Goal: Task Accomplishment & Management: Manage account settings

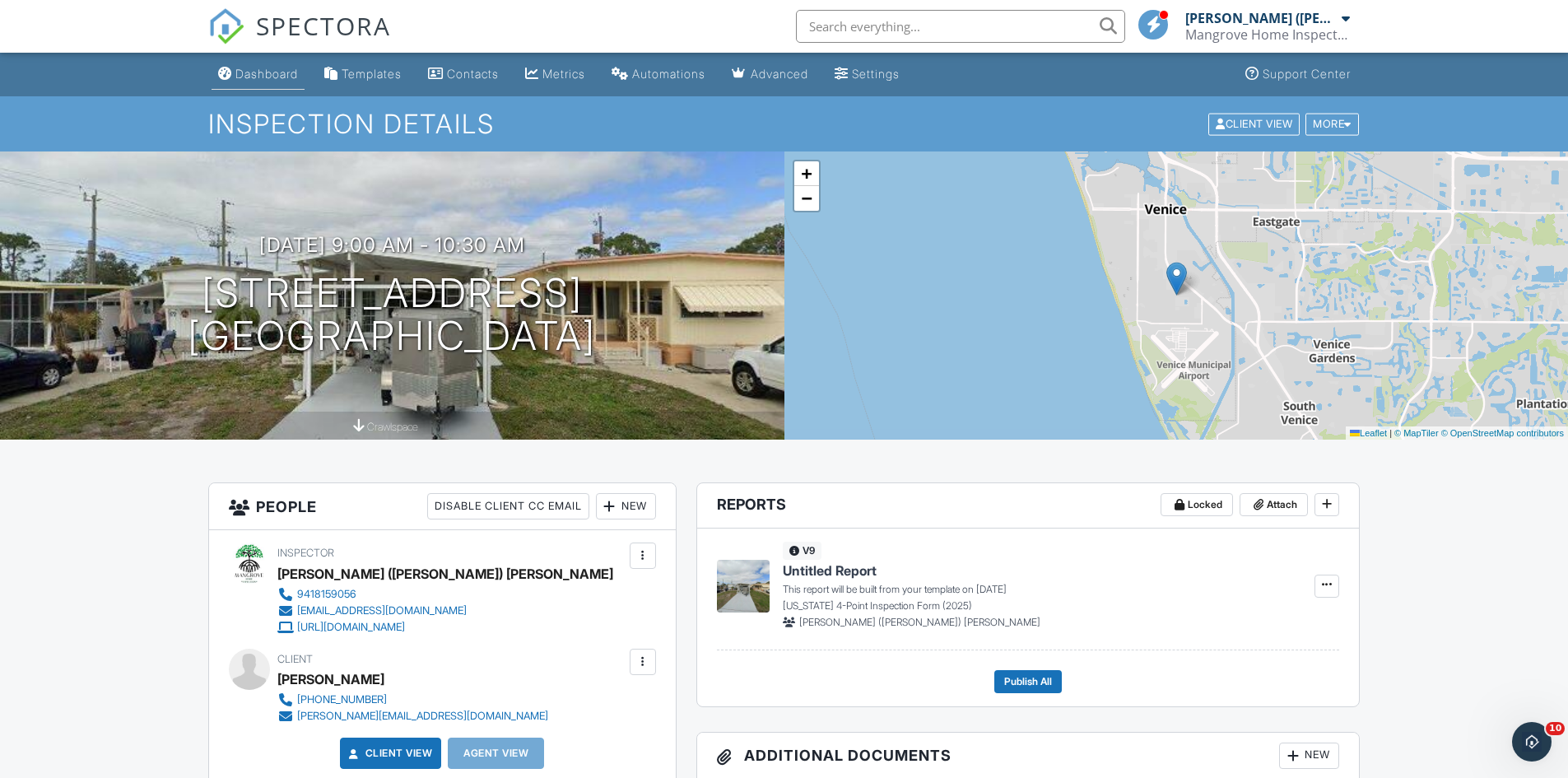
click at [266, 79] on div "Dashboard" at bounding box center [266, 73] width 63 height 14
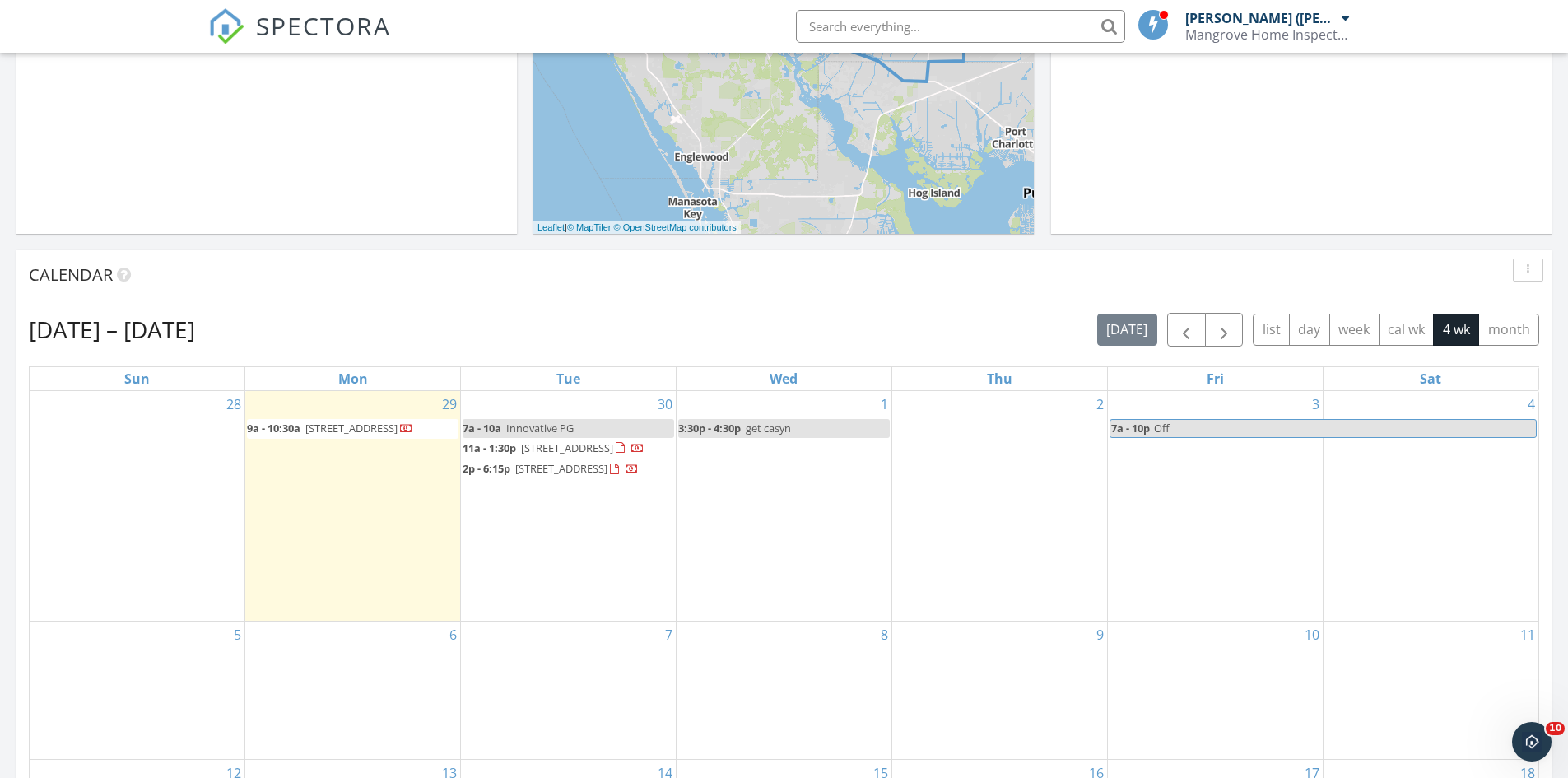
scroll to position [494, 0]
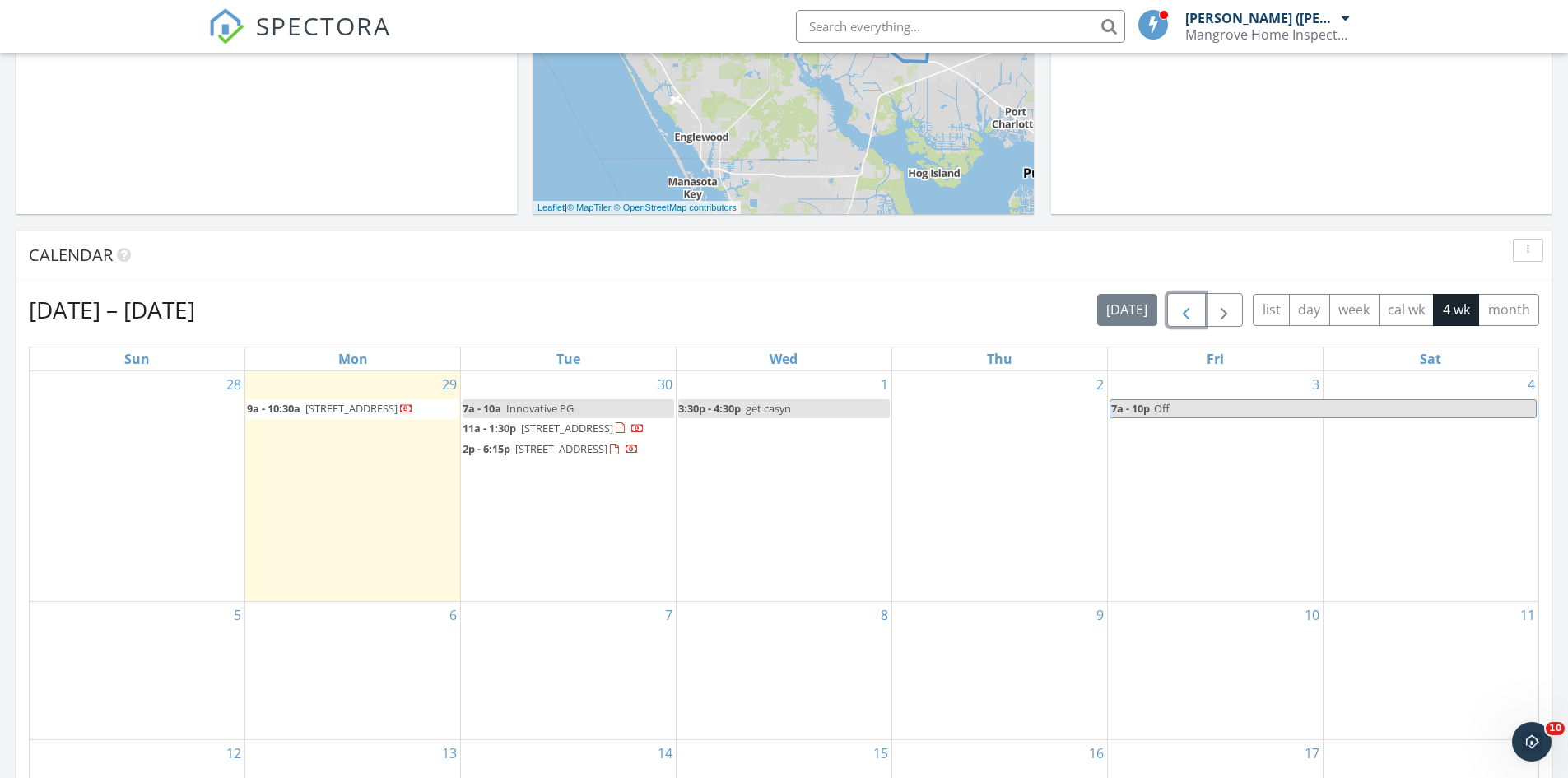
click at [1187, 309] on span "button" at bounding box center [1186, 310] width 20 height 20
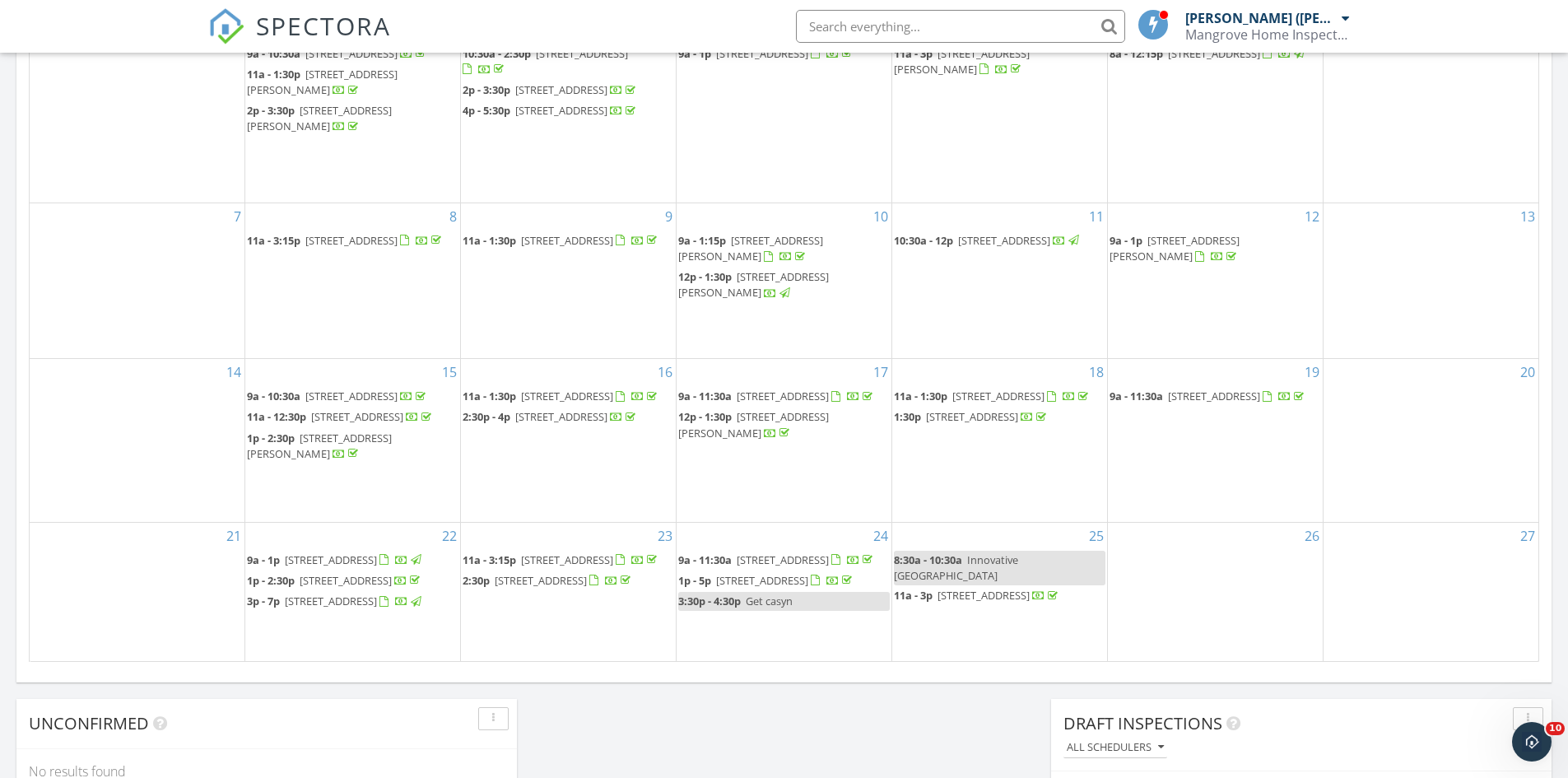
scroll to position [906, 0]
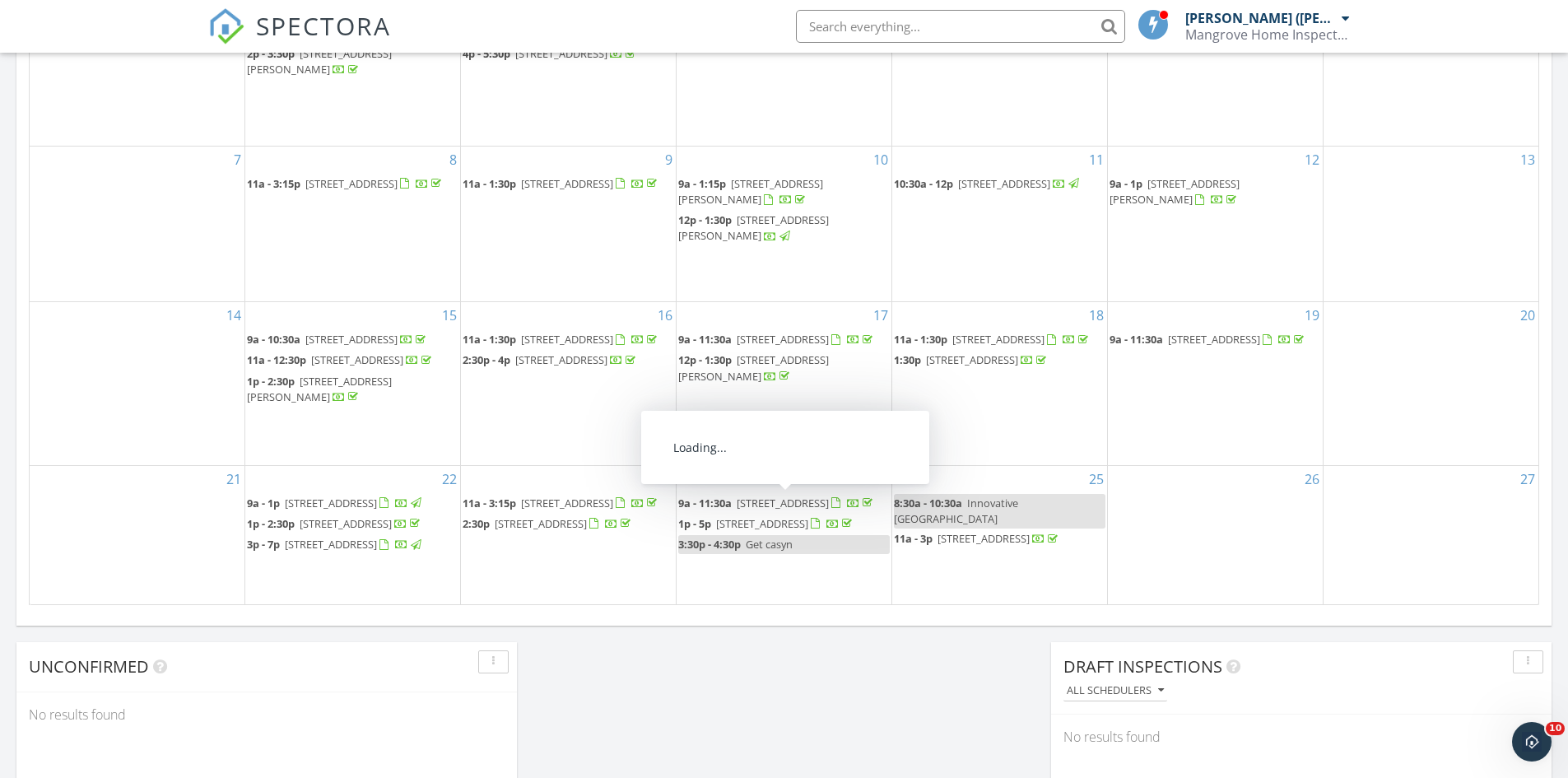
click at [734, 516] on span "7434 Caresaway Park Cir, Bokeelia 33922" at bounding box center [762, 523] width 92 height 15
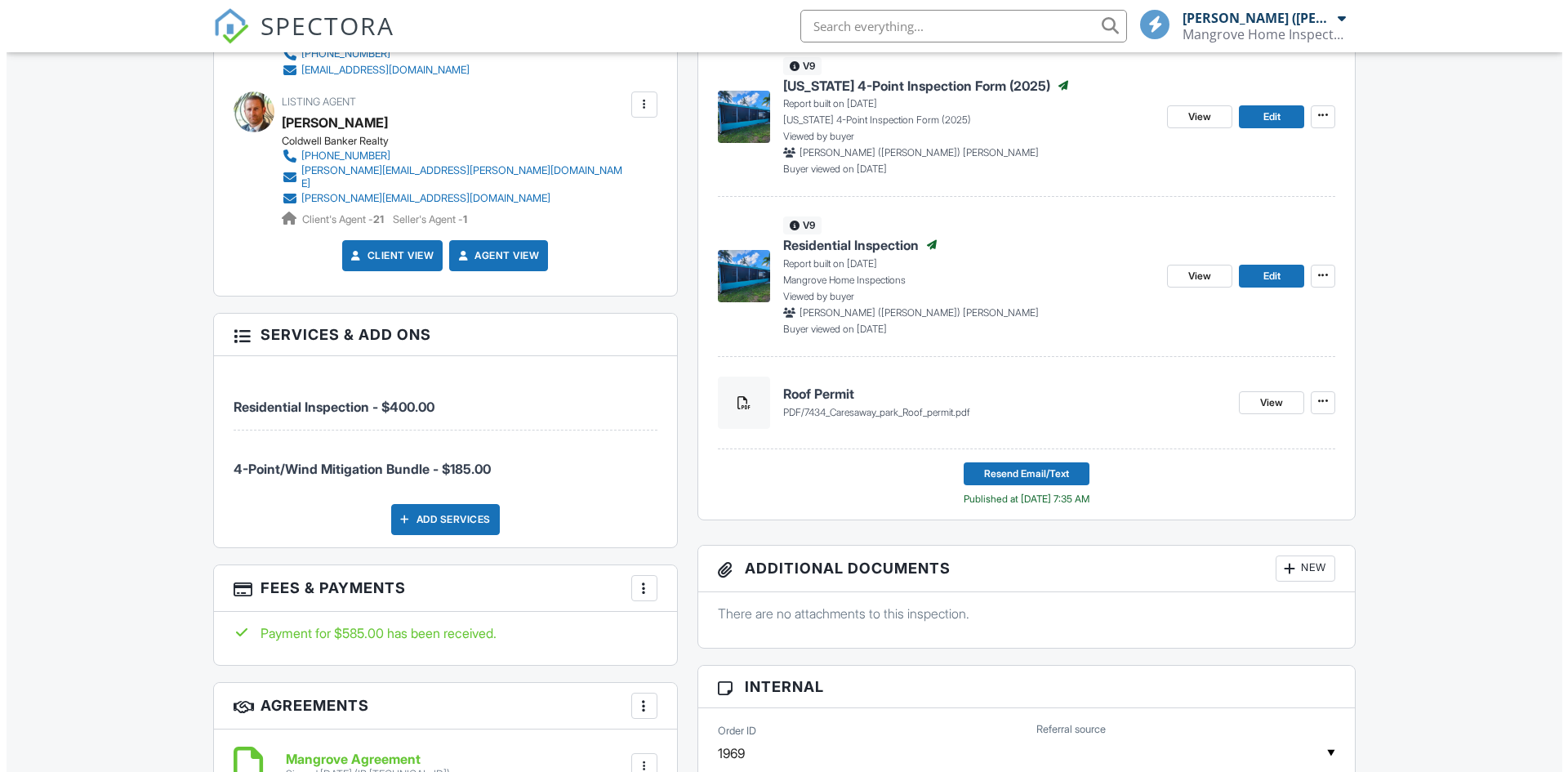
scroll to position [654, 0]
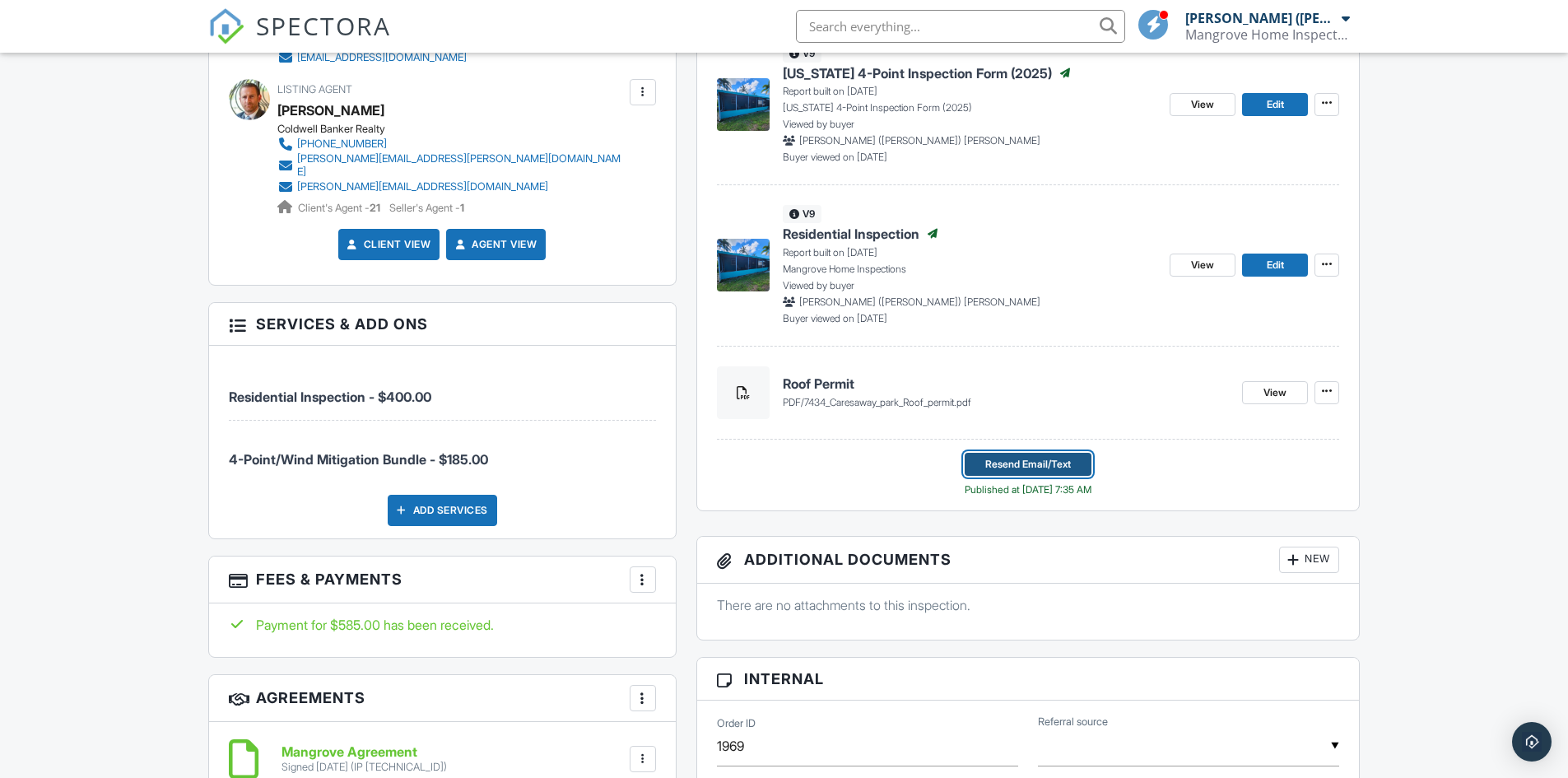
click at [1007, 460] on span "Resend Email/Text" at bounding box center [1027, 464] width 85 height 16
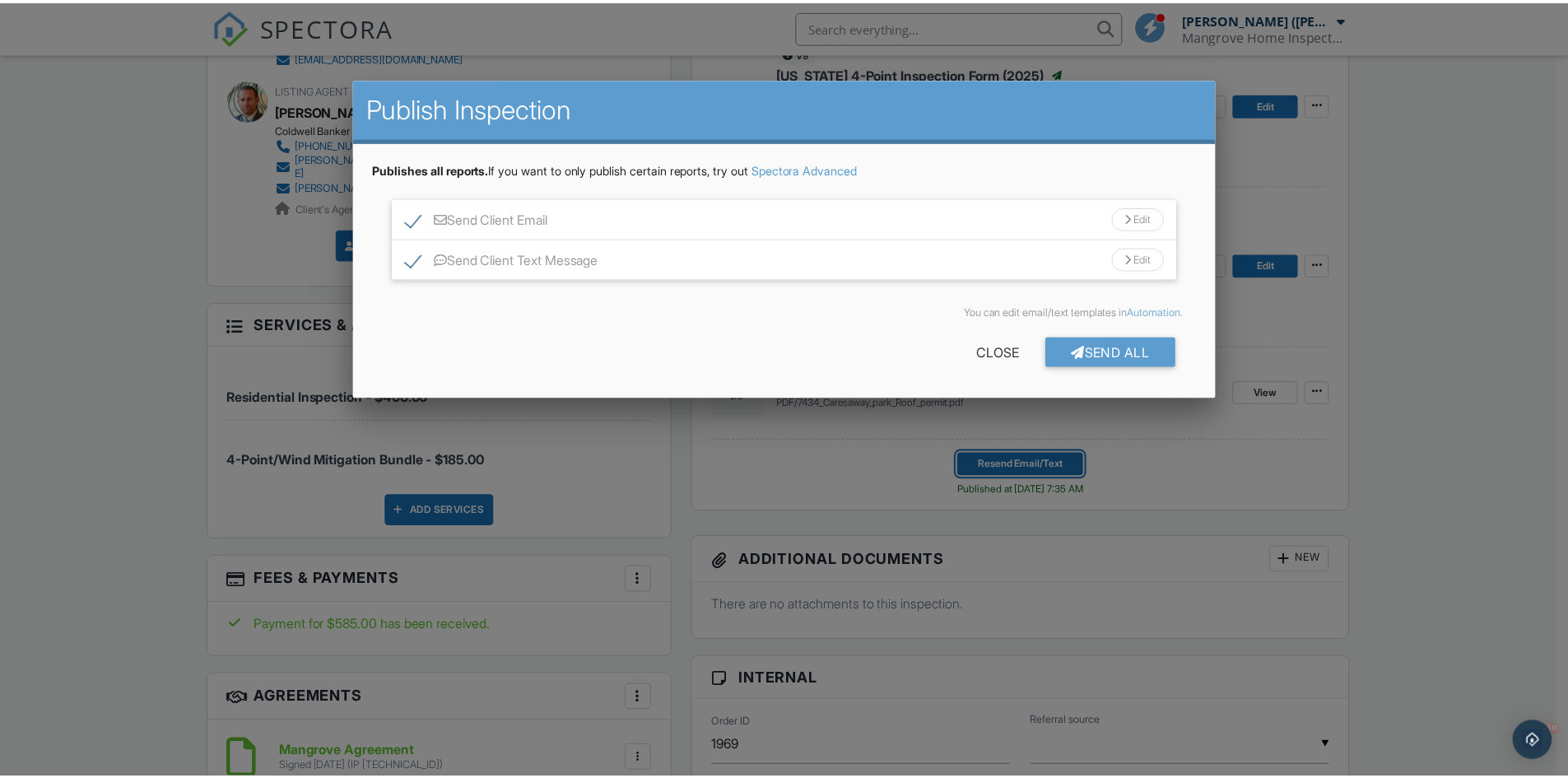
scroll to position [0, 0]
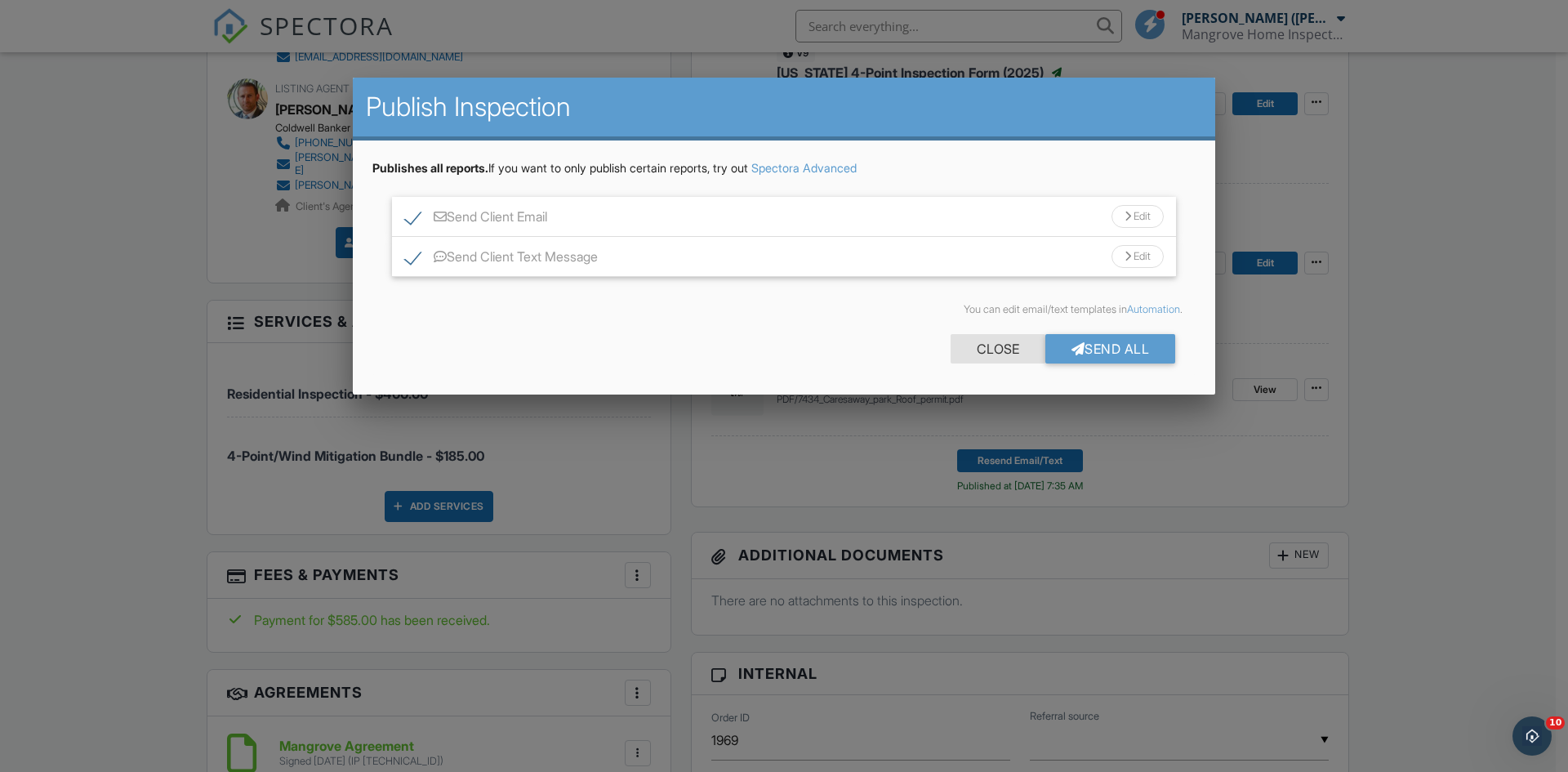
click at [1001, 351] on div "Close" at bounding box center [997, 349] width 95 height 29
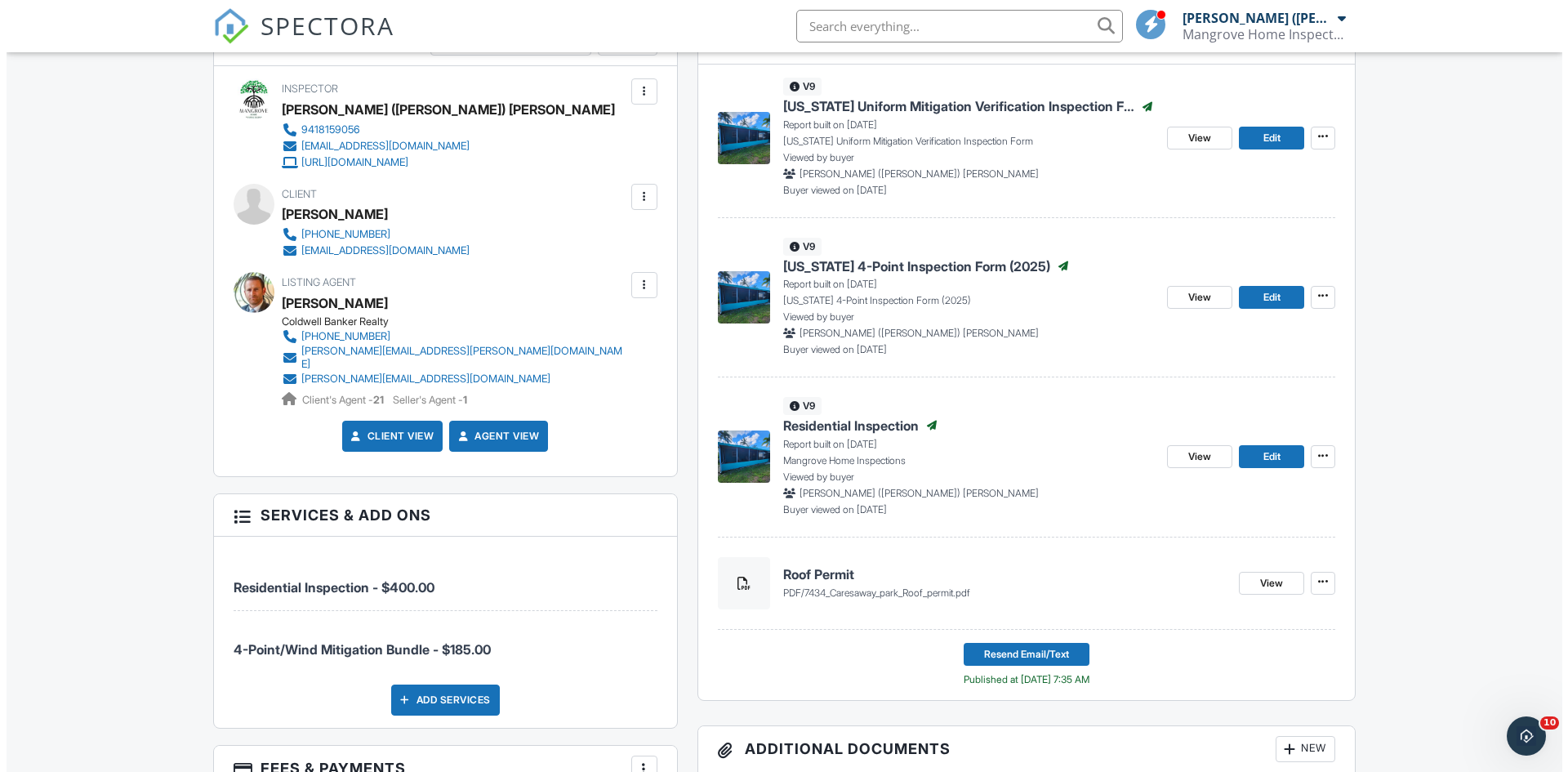
scroll to position [327, 0]
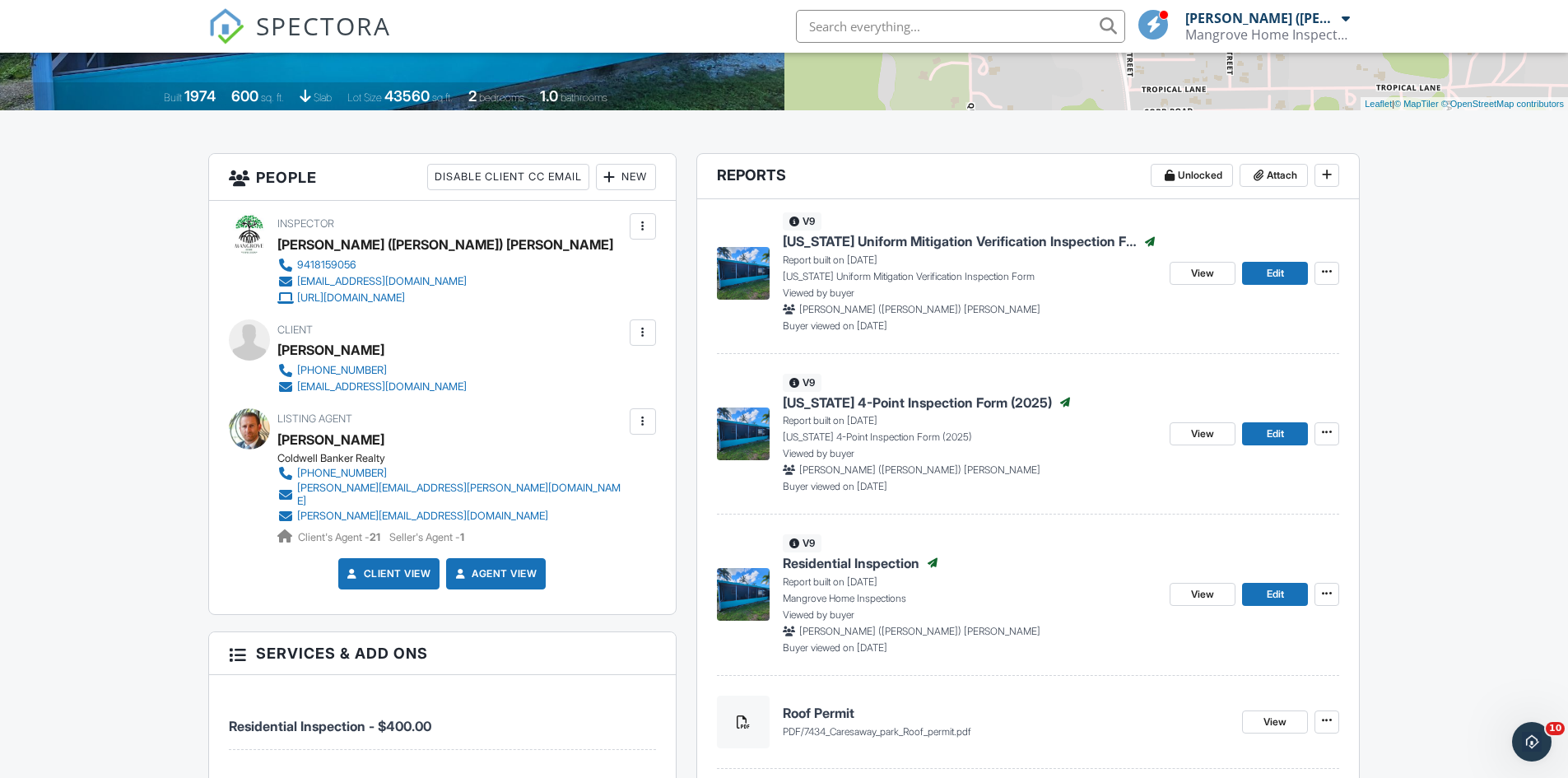
click at [632, 179] on div "New" at bounding box center [626, 177] width 60 height 27
click at [660, 268] on li "Client's Agent" at bounding box center [685, 269] width 162 height 41
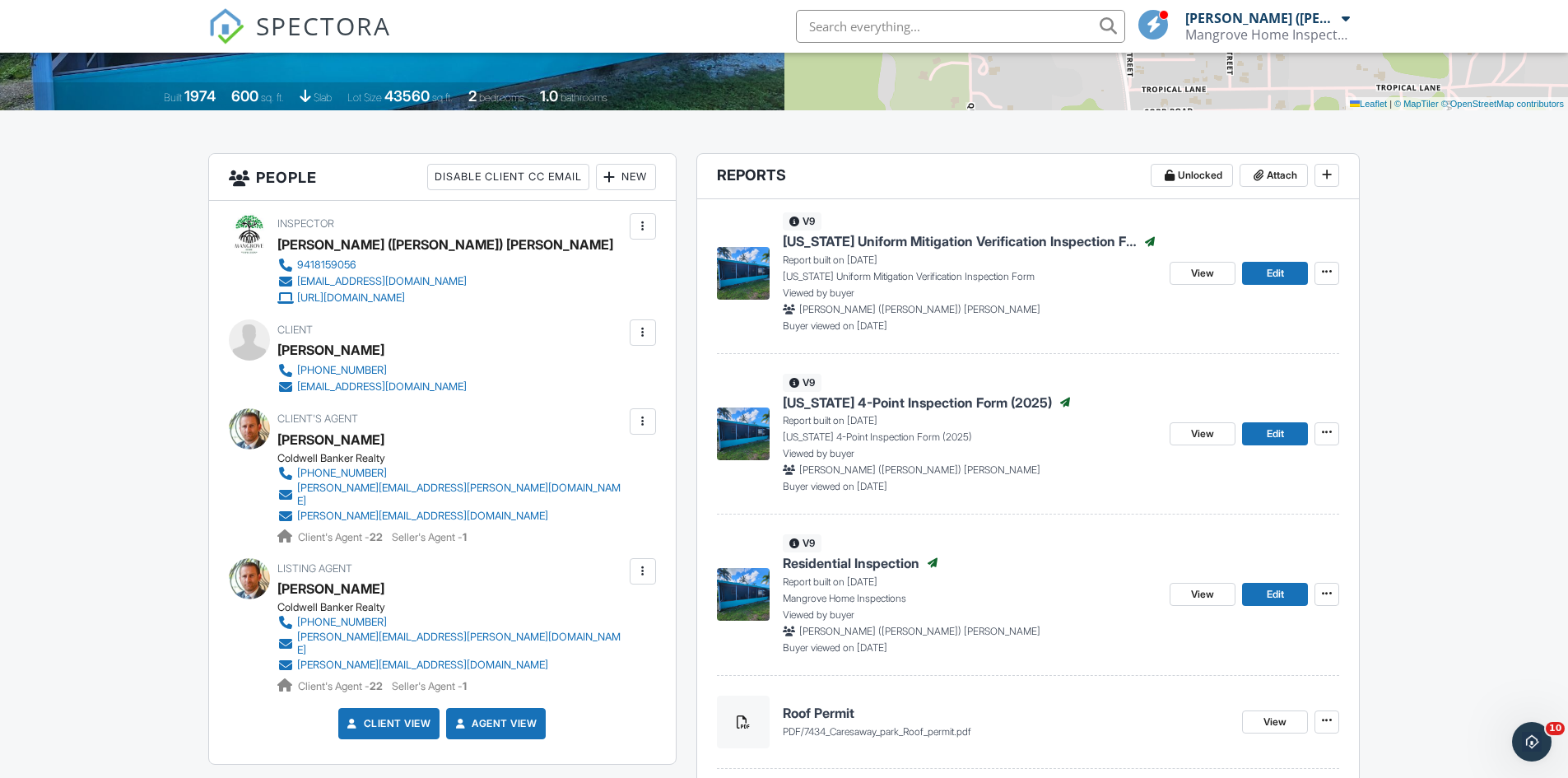
click at [645, 565] on div at bounding box center [642, 571] width 16 height 16
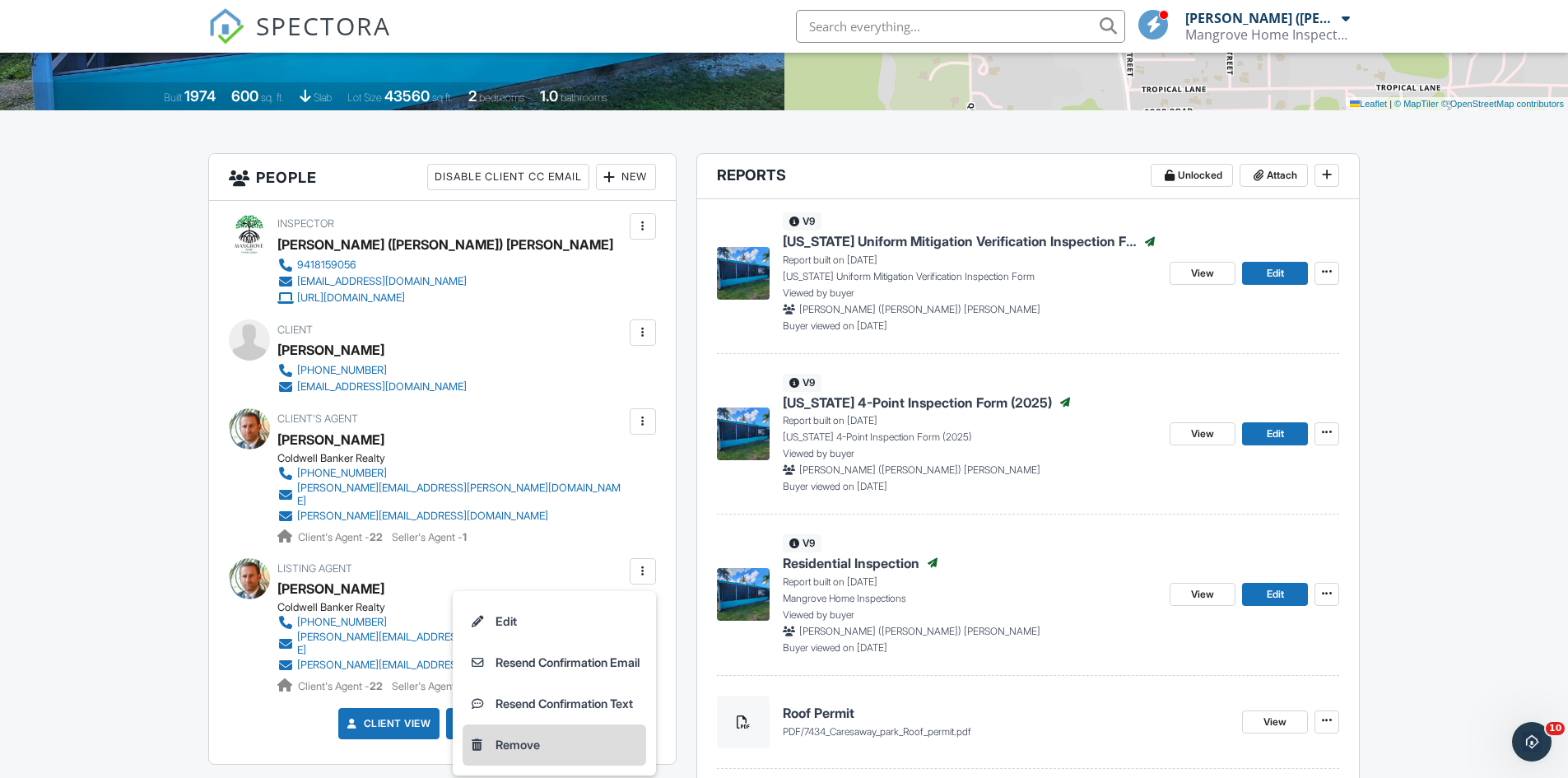
click at [518, 731] on li "Remove" at bounding box center [554, 745] width 183 height 41
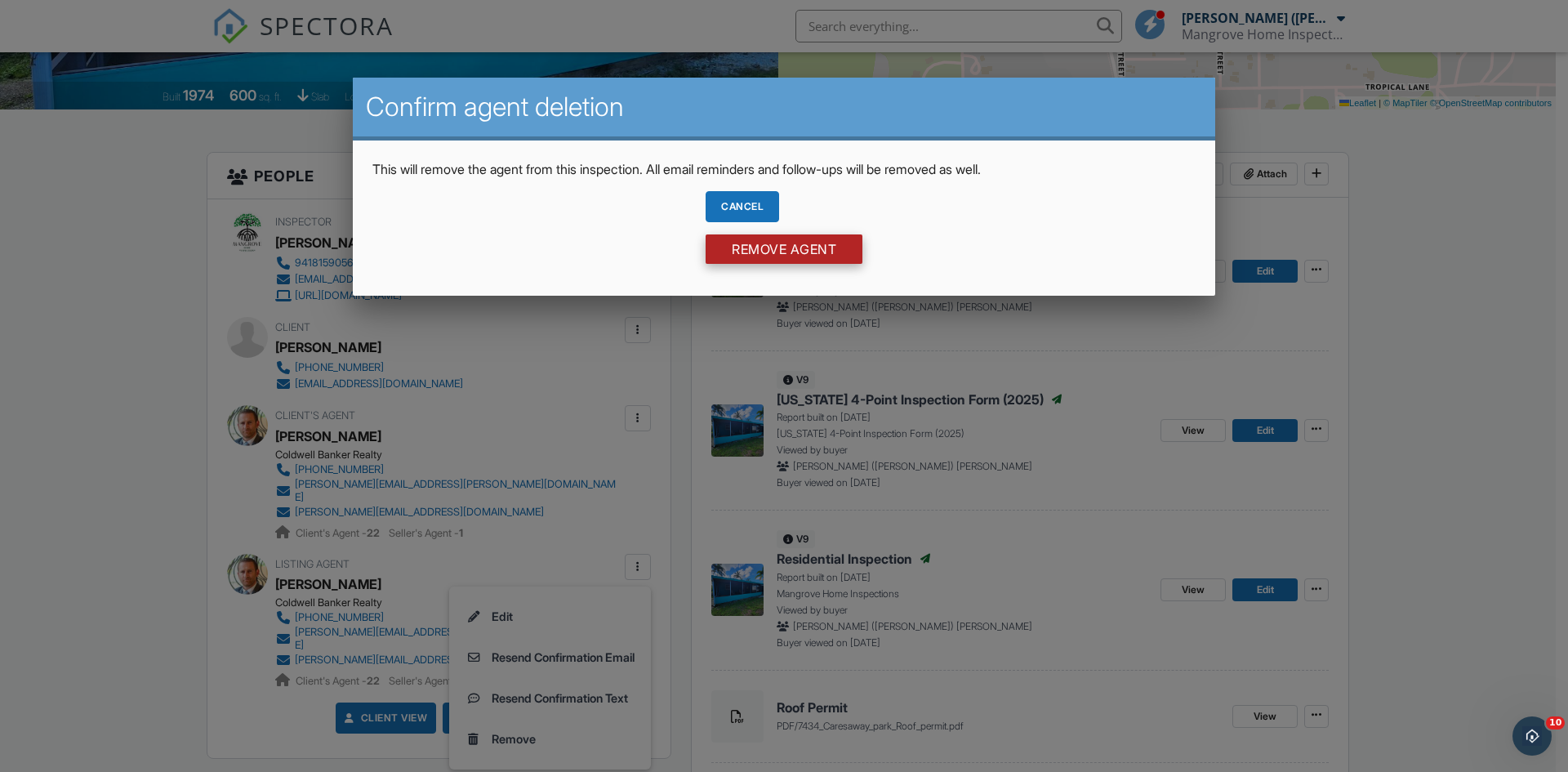
click at [766, 255] on input "Remove Agent" at bounding box center [784, 249] width 157 height 29
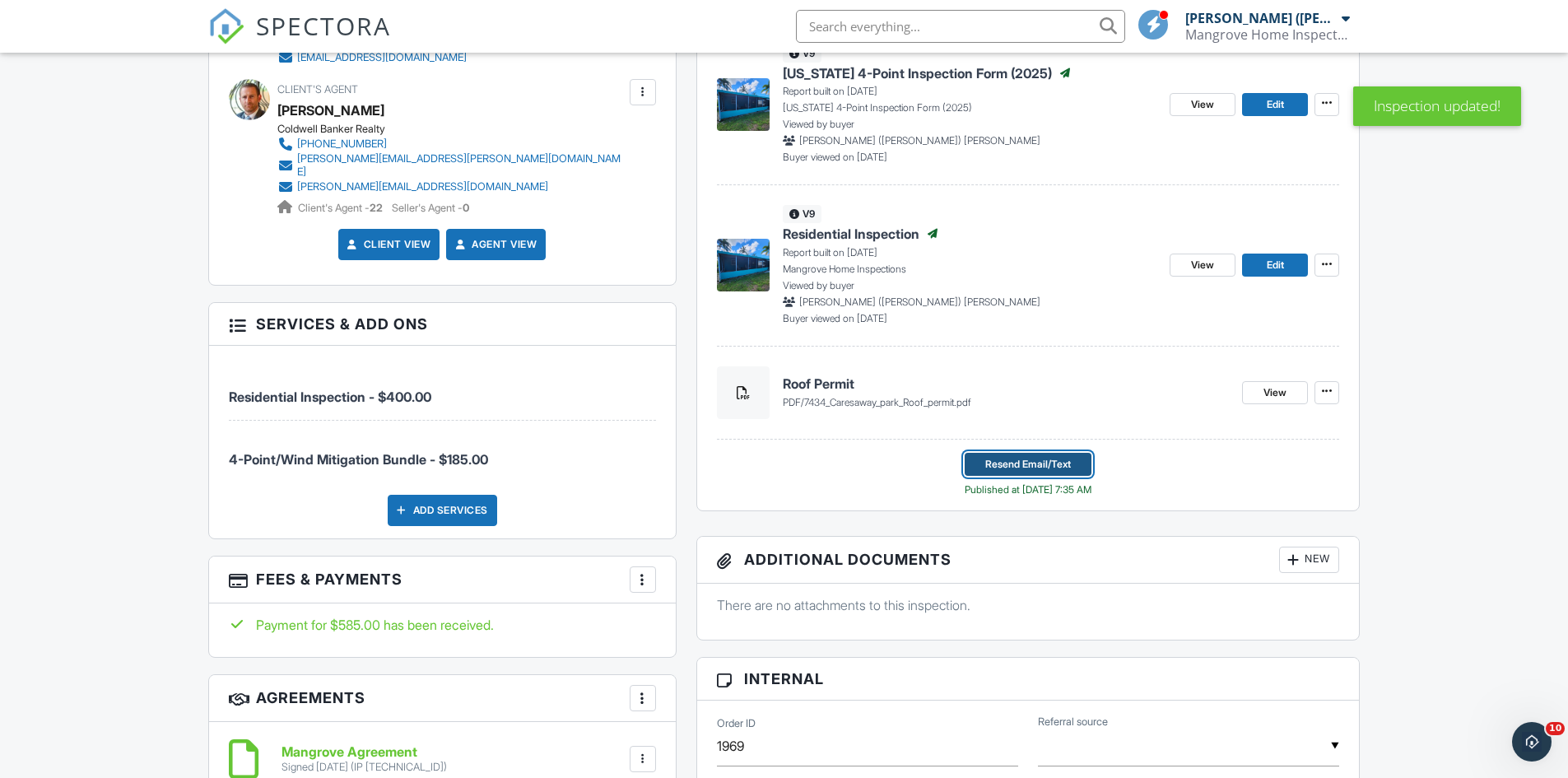
click at [1004, 469] on span "Resend Email/Text" at bounding box center [1027, 464] width 85 height 16
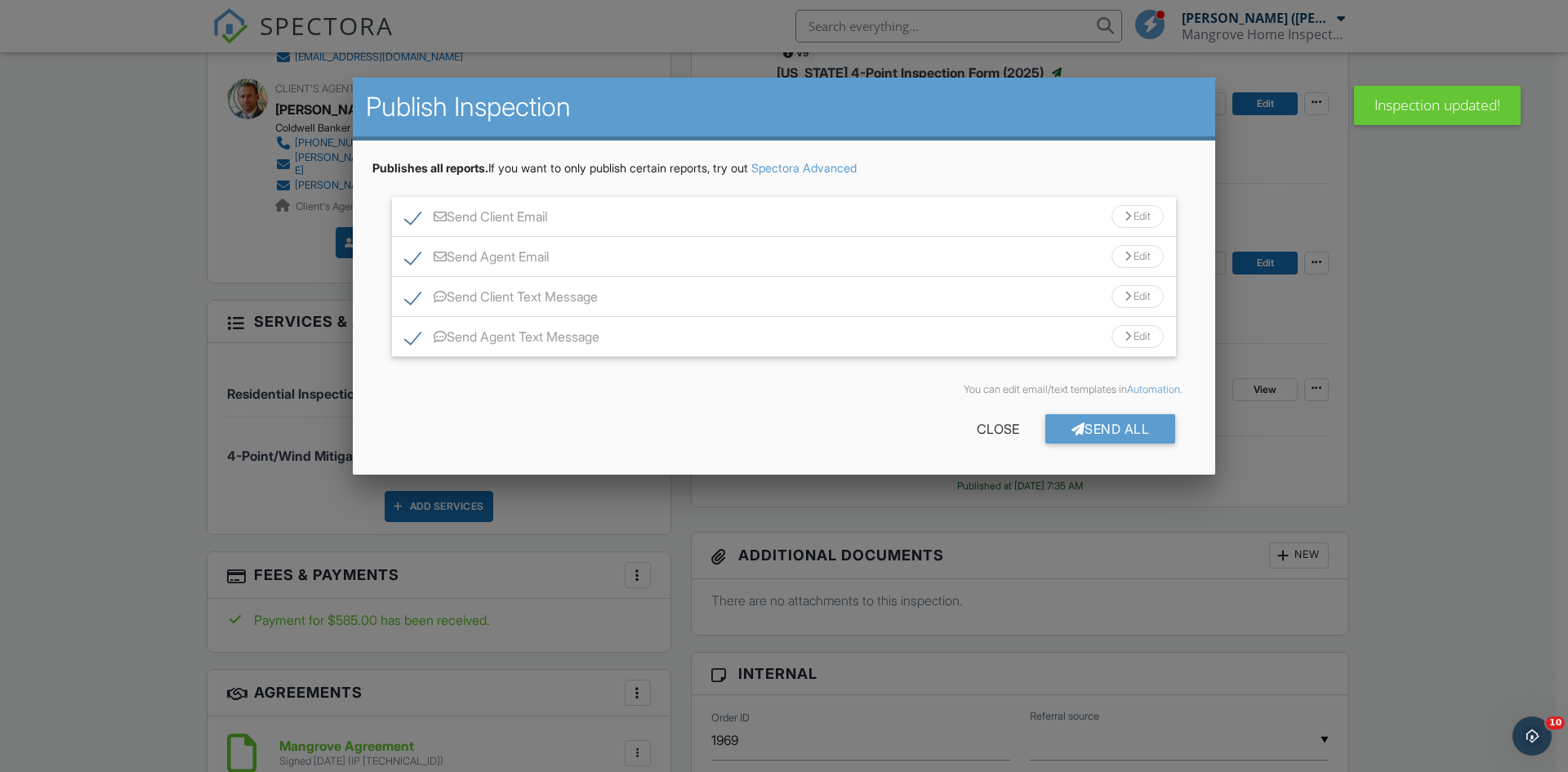
click at [410, 256] on label "Send Agent Email" at bounding box center [477, 260] width 144 height 21
click at [413, 258] on label "Send Agent Email" at bounding box center [477, 260] width 144 height 21
click at [413, 254] on input "Send Agent Email" at bounding box center [410, 249] width 10 height 10
checkbox input "true"
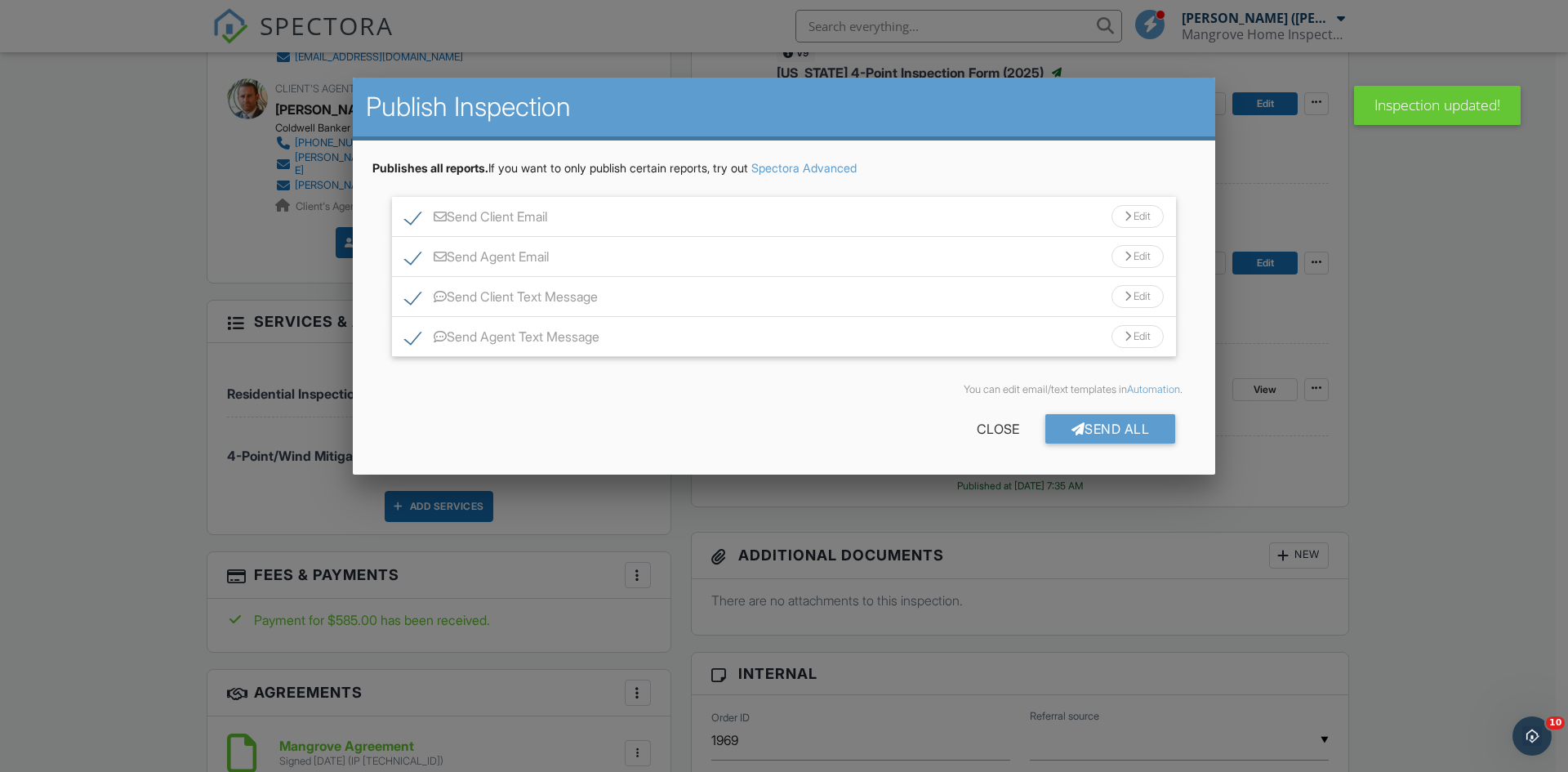
click at [413, 216] on label "Send Client Email" at bounding box center [476, 220] width 142 height 21
checkbox input "false"
click at [414, 299] on label "Send Client Text Message" at bounding box center [502, 299] width 193 height 21
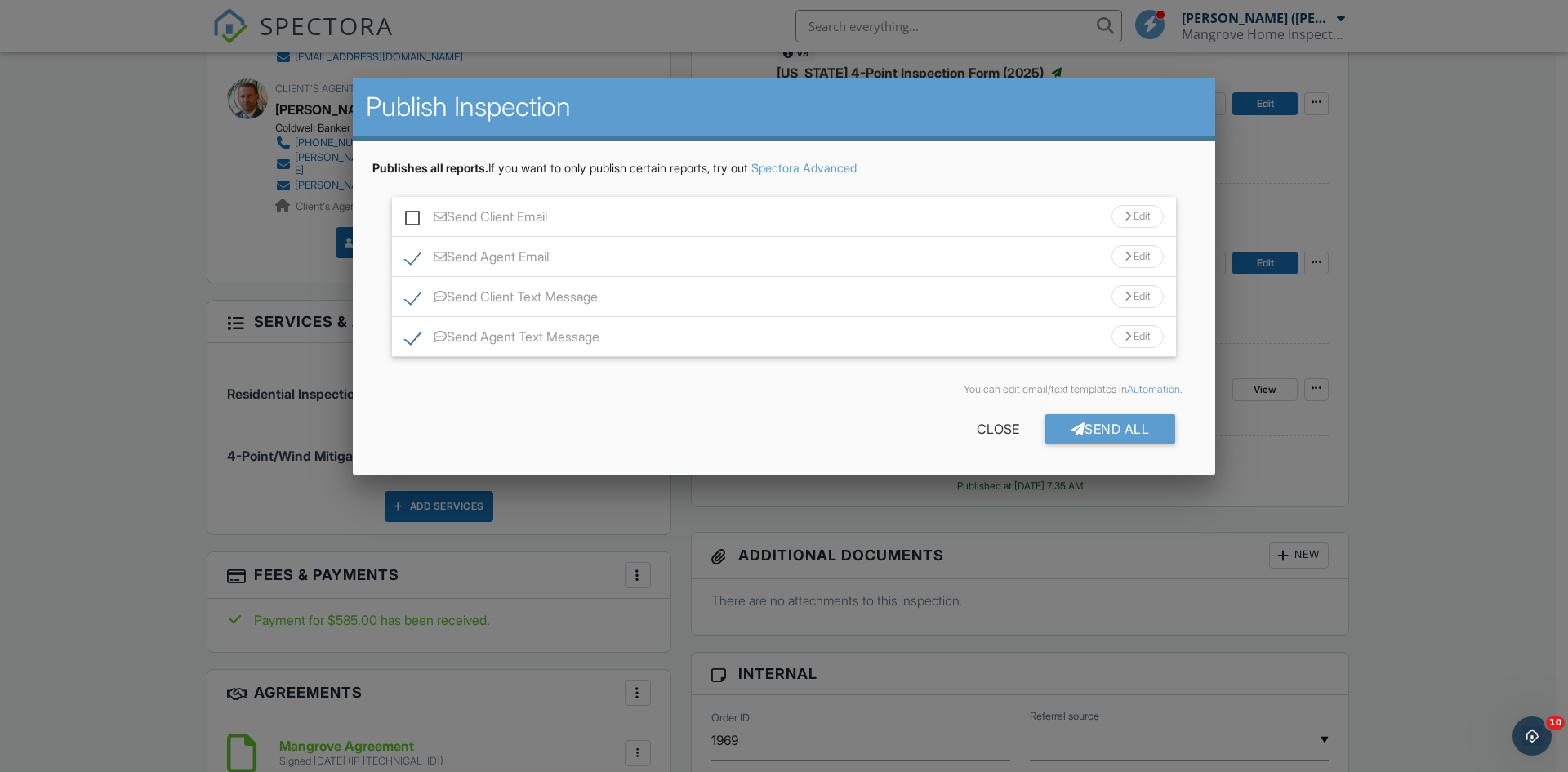
checkbox input "false"
click at [1097, 427] on div "Send All" at bounding box center [1110, 429] width 131 height 29
